Goal: Use online tool/utility: Utilize a website feature to perform a specific function

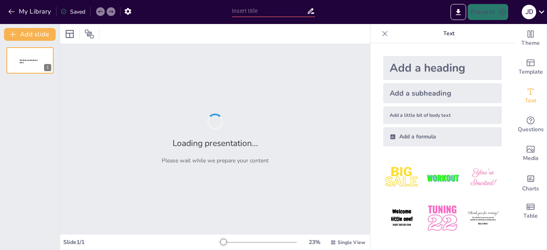
type input "Imported CONSEJO-TECNICO-DISTRITAL-VILLA-TUNARI-18-02-2025.pptx"
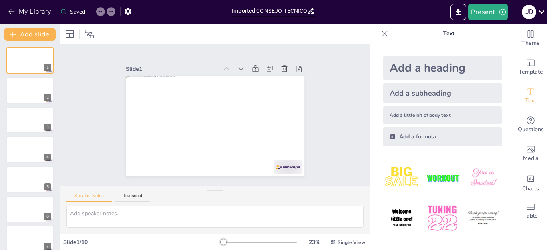
click at [381, 34] on icon at bounding box center [385, 34] width 8 height 8
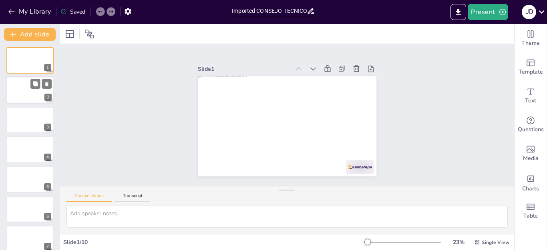
click at [41, 90] on div at bounding box center [30, 90] width 48 height 27
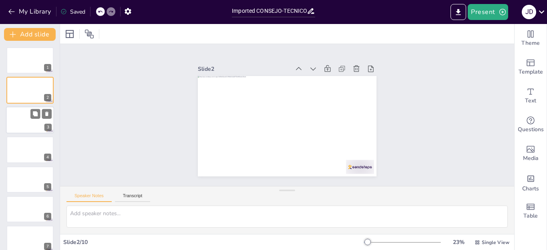
click at [40, 119] on div at bounding box center [30, 119] width 48 height 27
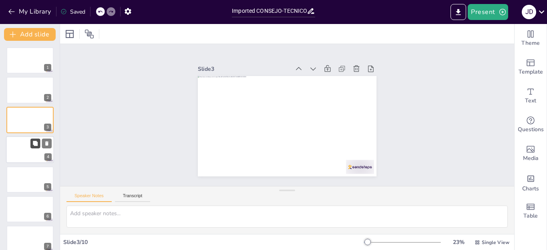
click at [39, 147] on button at bounding box center [35, 144] width 10 height 10
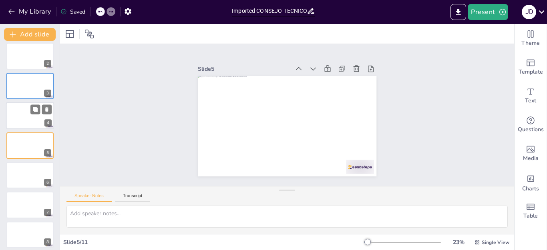
click at [28, 116] on div at bounding box center [30, 115] width 48 height 27
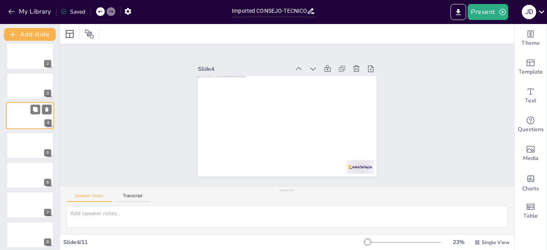
scroll to position [4, 0]
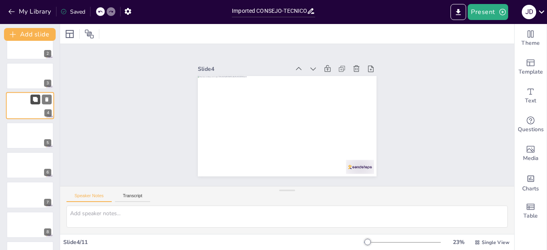
click at [36, 103] on button at bounding box center [35, 100] width 10 height 10
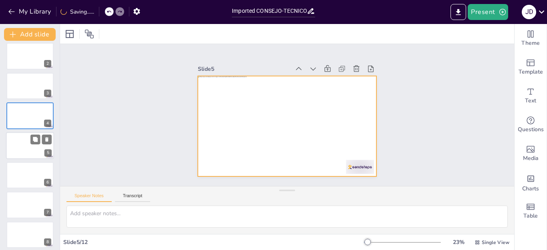
click at [28, 145] on div at bounding box center [30, 145] width 48 height 27
